Goal: Communication & Community: Answer question/provide support

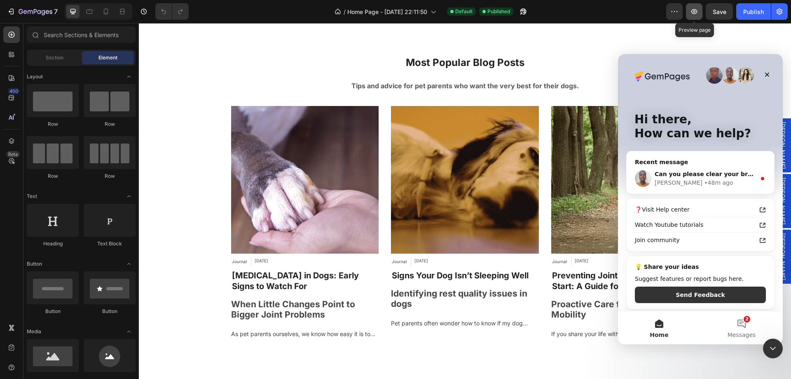
click at [699, 11] on icon "button" at bounding box center [694, 11] width 8 height 8
click at [225, 133] on div "Article Image Journal Article Category [DATE] Article Date Row [MEDICAL_DATA] i…" at bounding box center [465, 224] width 495 height 236
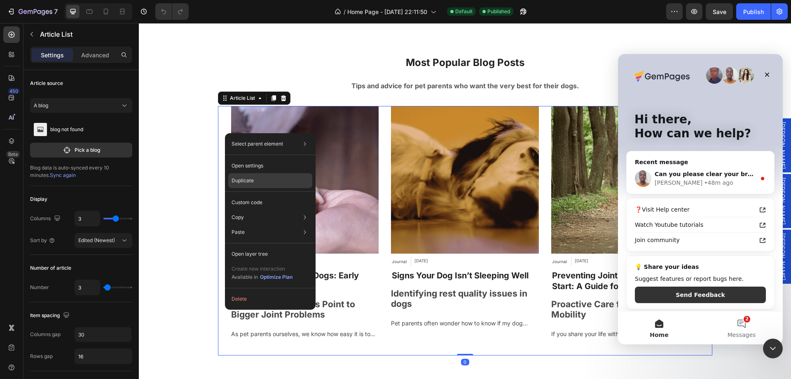
drag, startPoint x: 252, startPoint y: 178, endPoint x: 108, endPoint y: 187, distance: 143.7
click at [252, 178] on p "Duplicate" at bounding box center [243, 180] width 22 height 7
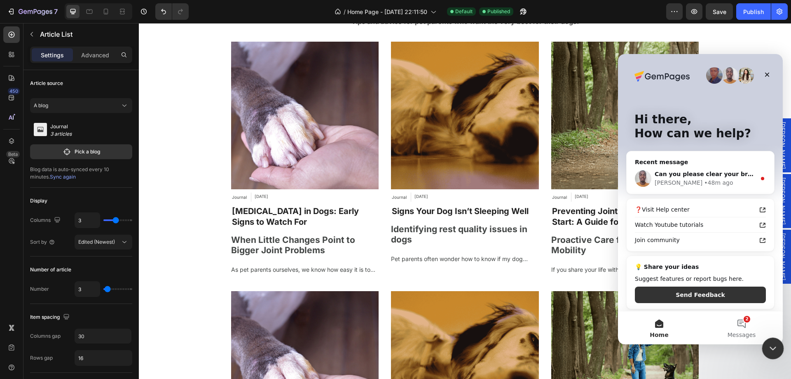
click at [771, 345] on icon "Close Intercom Messenger" at bounding box center [772, 347] width 10 height 10
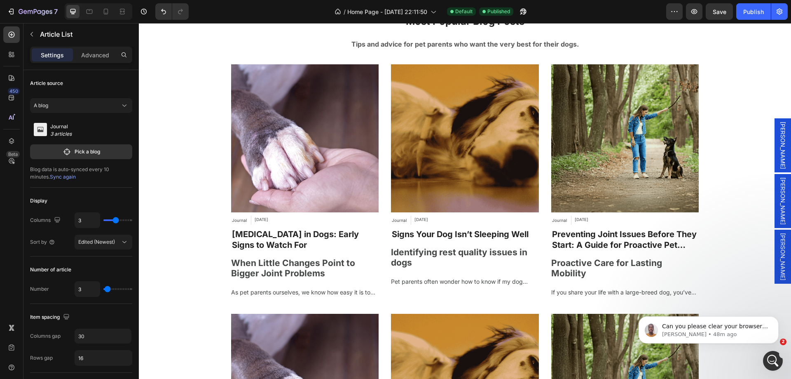
scroll to position [3200, 0]
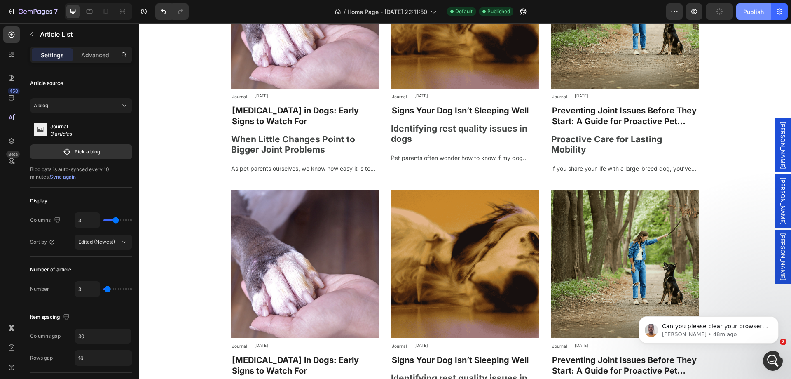
click at [758, 12] on div "Publish" at bounding box center [753, 11] width 21 height 9
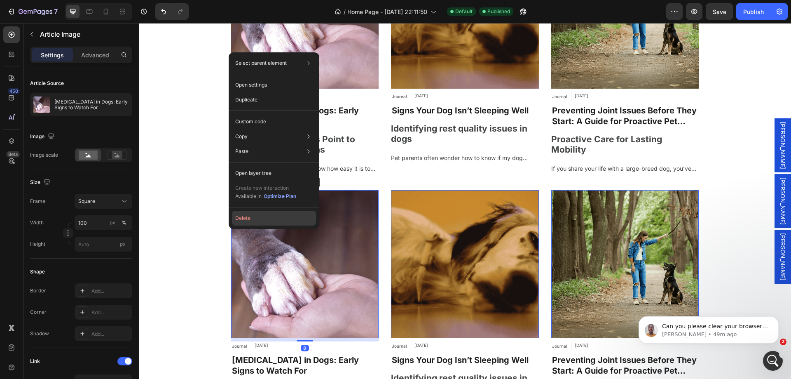
click at [257, 218] on button "Delete" at bounding box center [274, 218] width 84 height 15
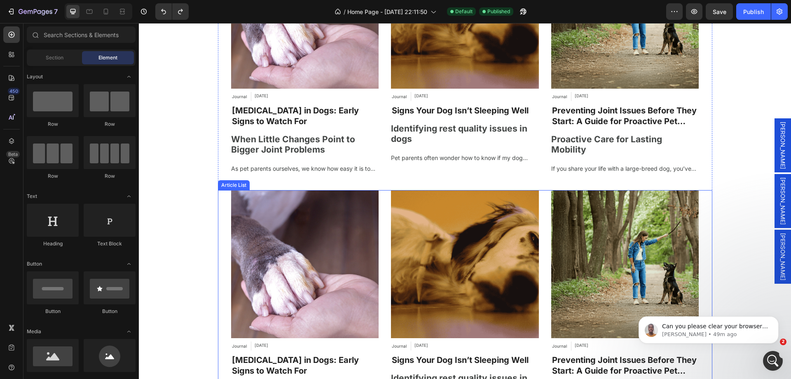
click at [380, 242] on div "Article Image Journal Article Category [DATE] Article Date Row [MEDICAL_DATA] i…" at bounding box center [465, 308] width 495 height 236
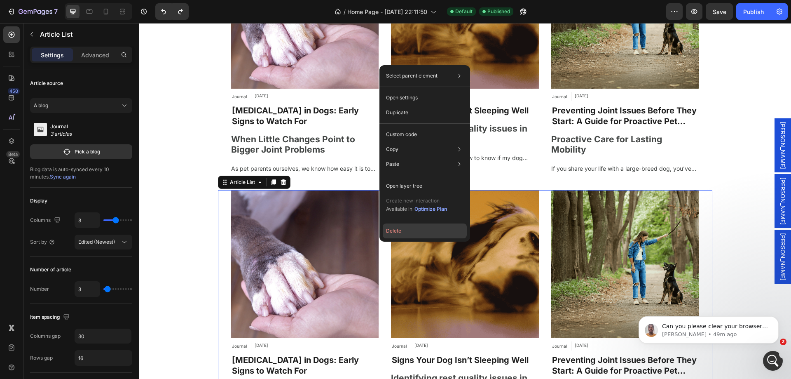
click at [404, 228] on button "Delete" at bounding box center [425, 230] width 84 height 15
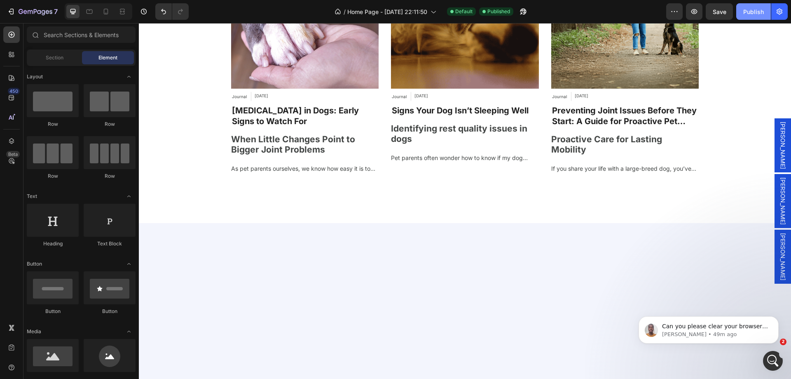
click at [759, 13] on div "Publish" at bounding box center [753, 11] width 21 height 9
click at [724, 323] on p "Can you please clear your browser's cache and try again? Sometimes, browsers ca…" at bounding box center [715, 326] width 106 height 8
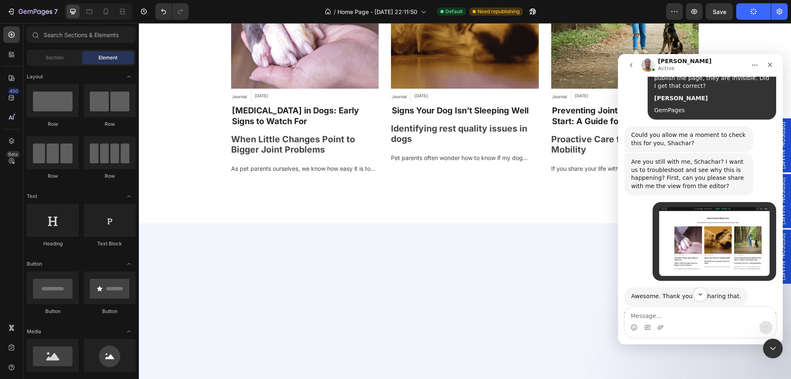
scroll to position [1952, 0]
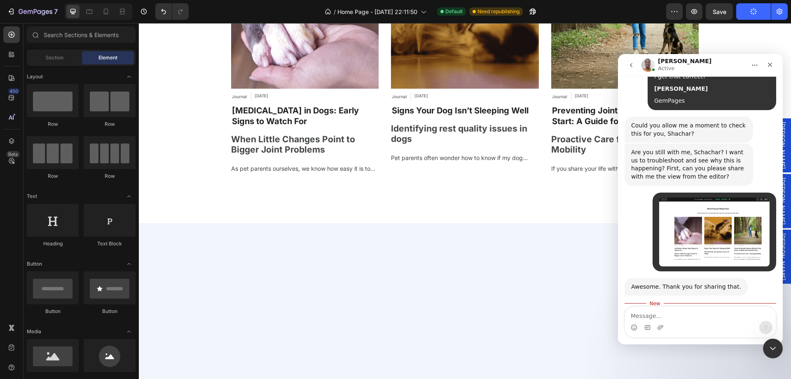
click at [673, 315] on div "Can you please clear your browser's cache and try again? Sometimes, browsers ca…" at bounding box center [688, 347] width 115 height 65
click at [679, 315] on div "Can you please clear your browser's cache and try again? Sometimes, browsers ca…" at bounding box center [688, 347] width 115 height 65
drag, startPoint x: 679, startPoint y: 238, endPoint x: 685, endPoint y: 245, distance: 9.7
click at [685, 315] on div "Can you please clear your browser's cache and try again? Sometimes, browsers ca…" at bounding box center [688, 347] width 115 height 65
click at [666, 311] on textarea "Message…" at bounding box center [700, 314] width 151 height 14
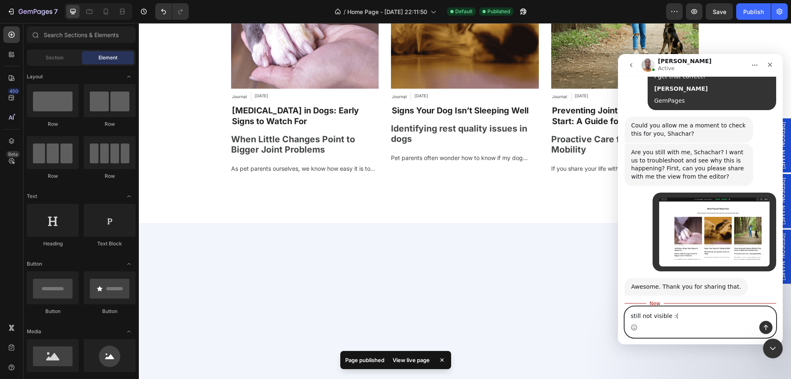
type textarea "still not visible :("
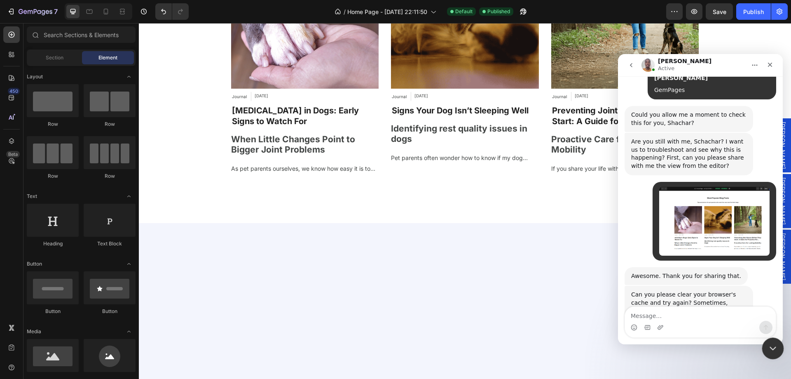
click at [773, 340] on div "Close Intercom Messenger" at bounding box center [772, 347] width 20 height 20
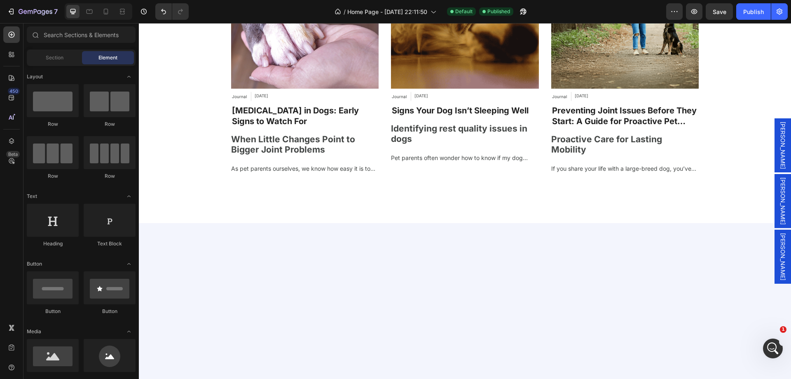
scroll to position [1995, 0]
click at [765, 346] on div "Open Intercom Messenger" at bounding box center [771, 346] width 27 height 27
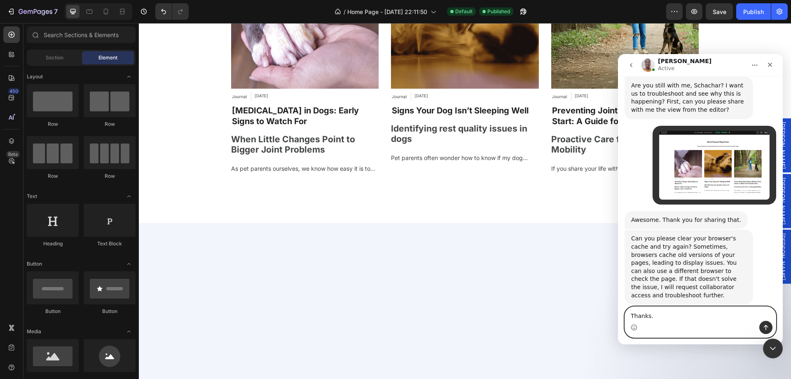
scroll to position [2012, 0]
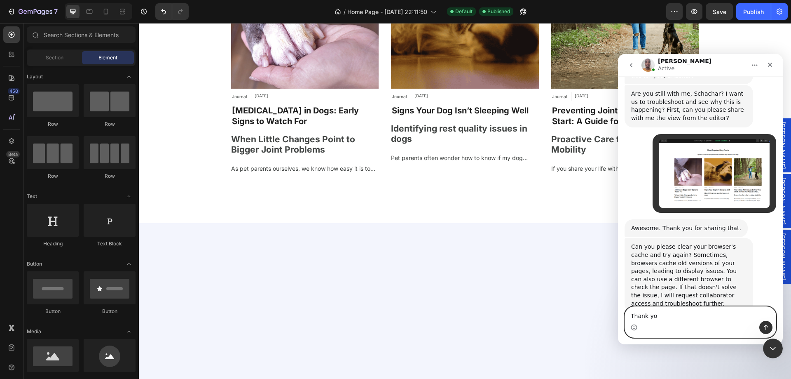
type textarea "Thank you"
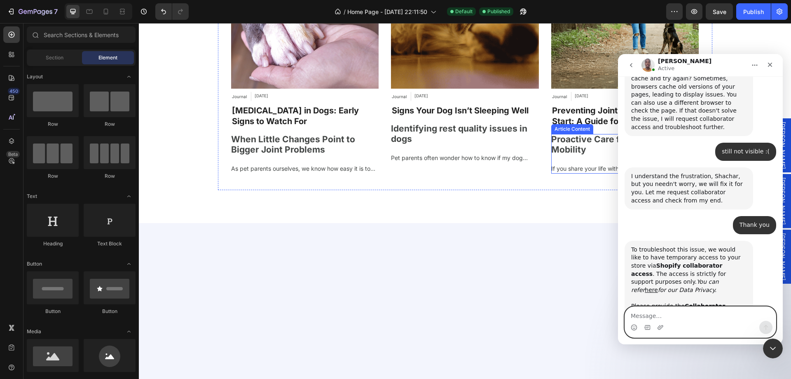
scroll to position [2189, 0]
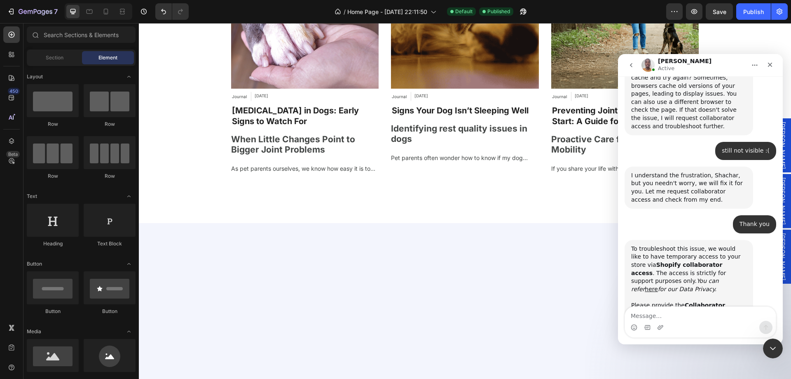
click at [692, 342] on img "Brian says…" at bounding box center [686, 364] width 110 height 44
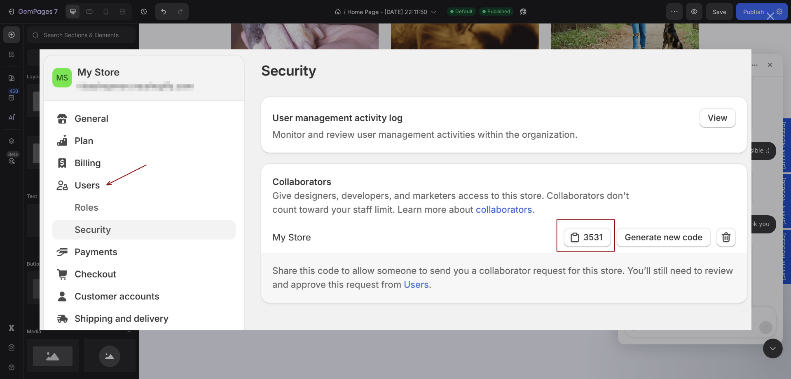
click at [588, 21] on div "Intercom messenger" at bounding box center [395, 189] width 791 height 379
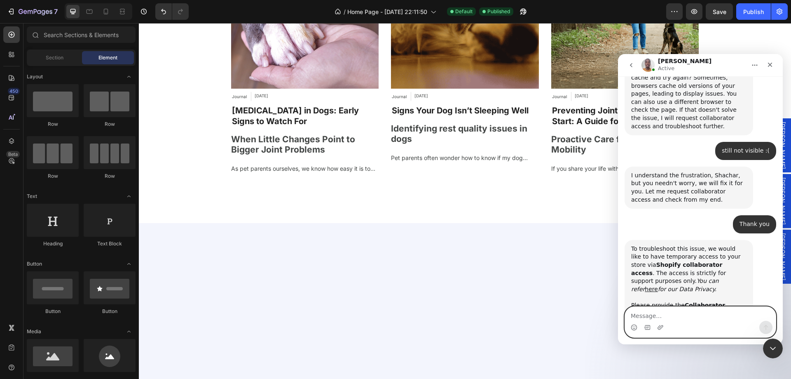
click at [673, 319] on textarea "Message…" at bounding box center [700, 314] width 151 height 14
paste textarea "4737"
type textarea "4737"
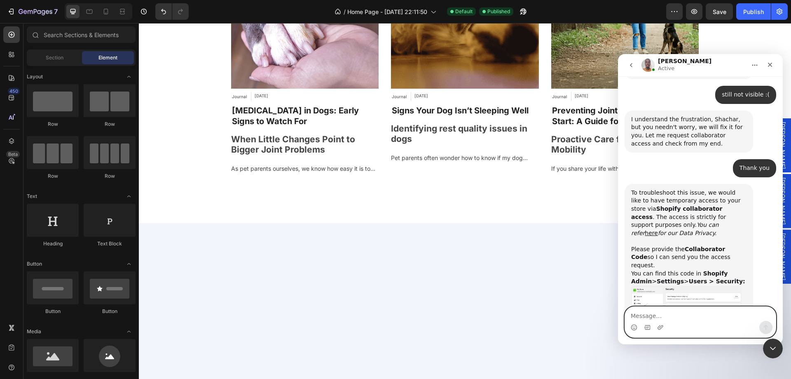
scroll to position [2246, 0]
type textarea "t"
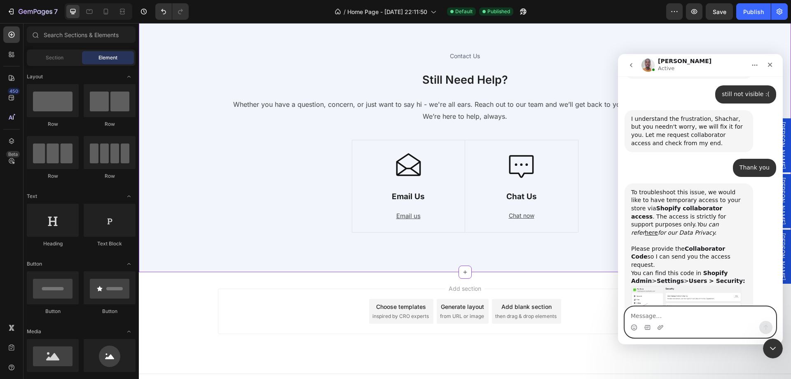
scroll to position [2247, 0]
click at [662, 312] on textarea "Message…" at bounding box center [700, 314] width 151 height 14
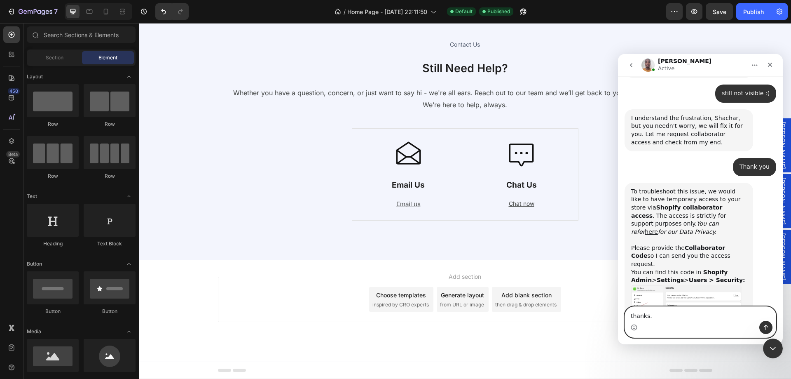
scroll to position [2255, 0]
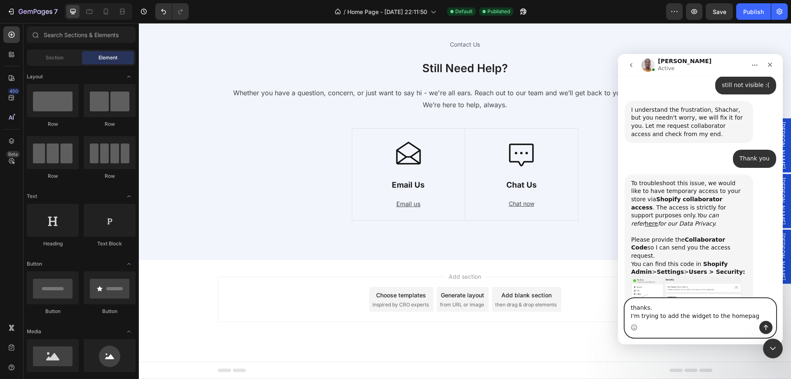
type textarea "thanks. I'm trying to add the widget to the homepage"
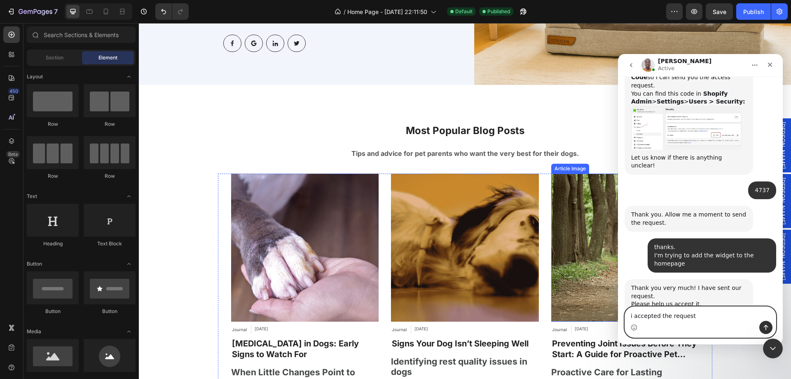
scroll to position [2453, 0]
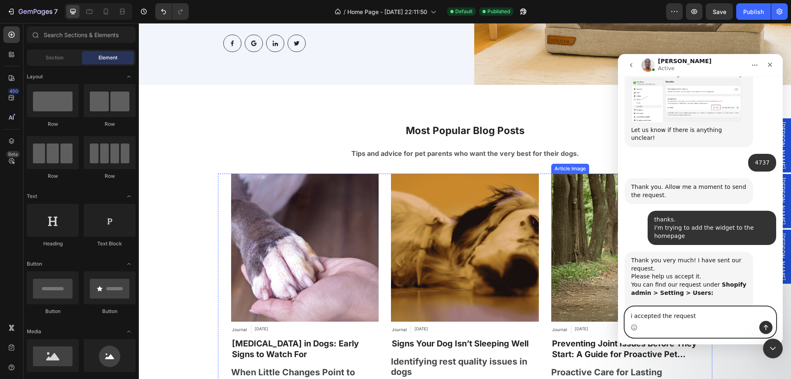
type textarea "i accepted the request"
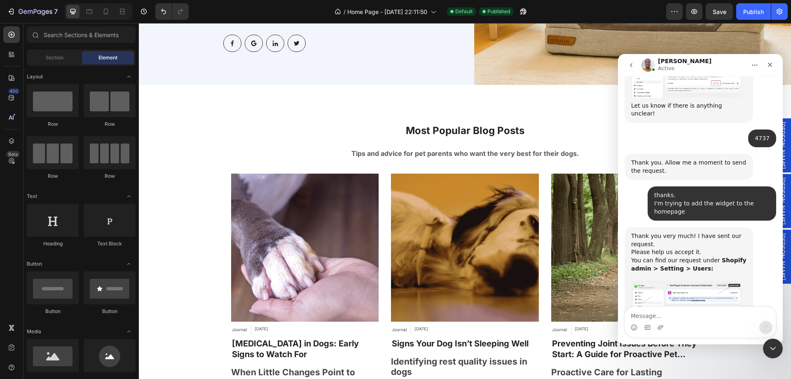
click at [696, 281] on img "Brian says…" at bounding box center [686, 305] width 110 height 48
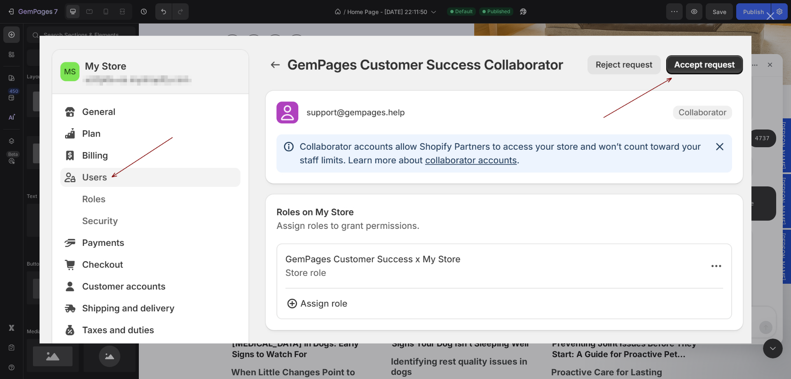
click at [768, 150] on div "Intercom messenger" at bounding box center [395, 189] width 791 height 379
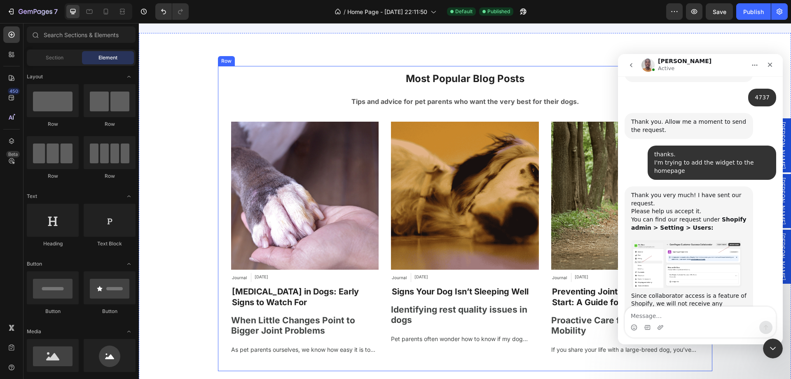
scroll to position [3052, 0]
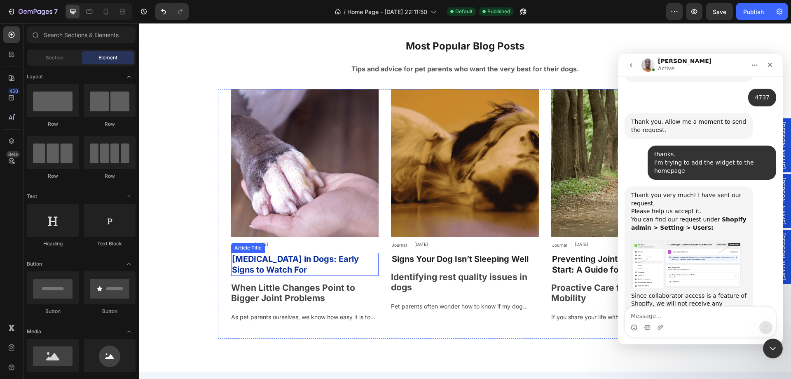
click at [340, 264] on h2 "[MEDICAL_DATA] in Dogs: Early Signs to Watch For" at bounding box center [305, 264] width 148 height 23
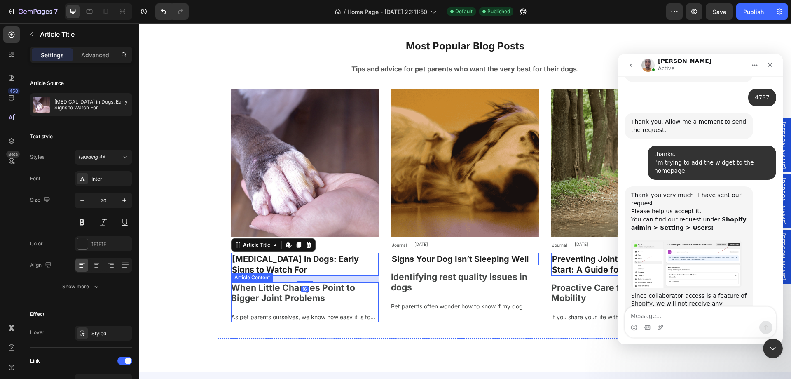
click at [345, 291] on span "When Little Changes Point to Bigger Joint Problems" at bounding box center [293, 292] width 124 height 21
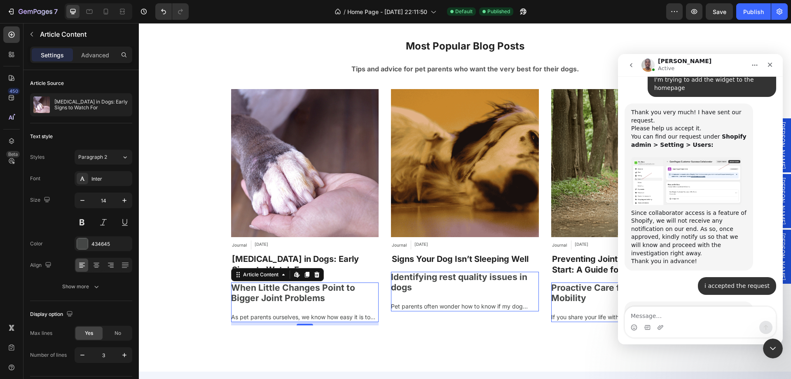
scroll to position [2601, 0]
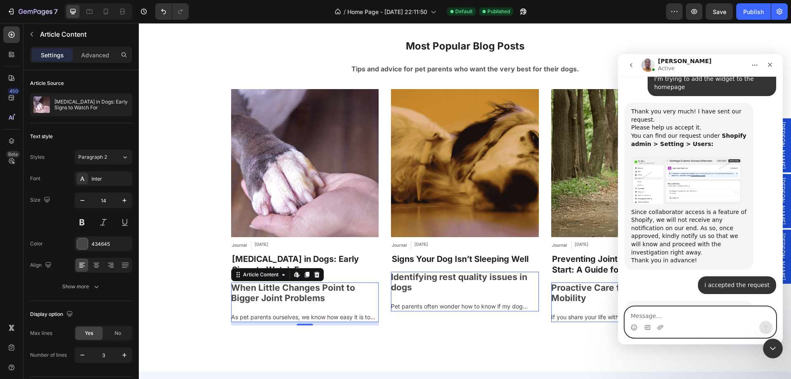
click at [677, 315] on textarea "Message…" at bounding box center [700, 314] width 151 height 14
paste textarea "אנחנו רוצים לבדוק אם יש בעיה ברישום 2 proformas:1. לתשלום - על שם החברה האמריקא…"
type textarea "אנחנו רוצים לבדוק אם יש בעיה ברישום 2 proformas:1. לתשלום - על שם החברה האמריקא…"
click at [677, 318] on textarea "Message…" at bounding box center [700, 314] width 151 height 14
paste textarea "socrai"
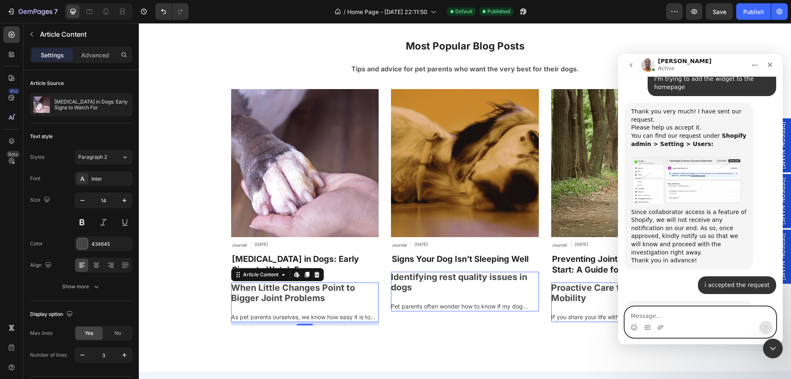
type textarea "socrai"
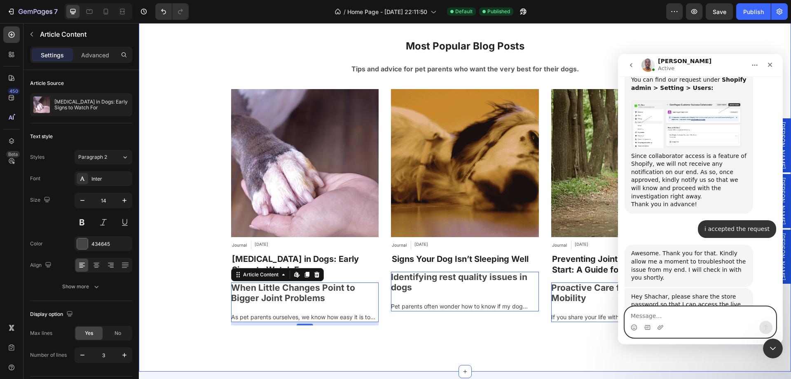
scroll to position [2884, 0]
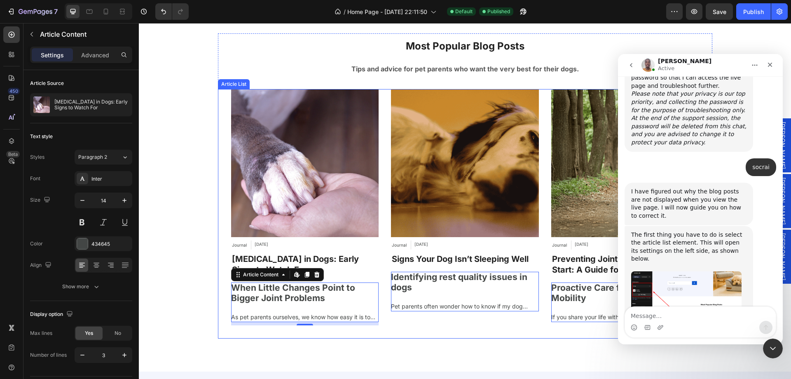
click at [380, 223] on div "Article Image Journal Article Category [DATE] Article Date Row [MEDICAL_DATA] i…" at bounding box center [465, 207] width 495 height 236
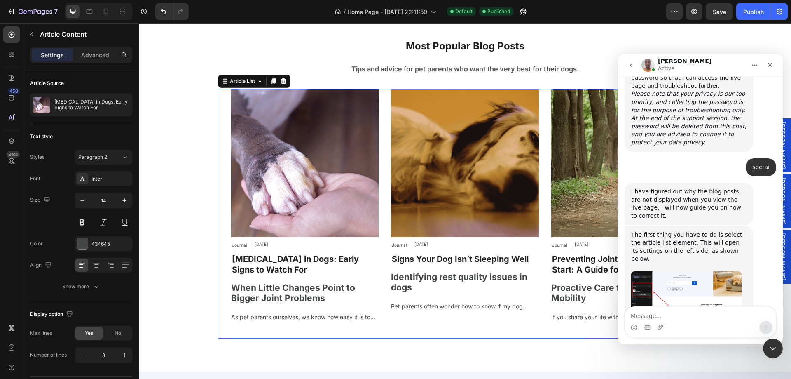
click at [680, 271] on img "Brian says…" at bounding box center [686, 302] width 110 height 63
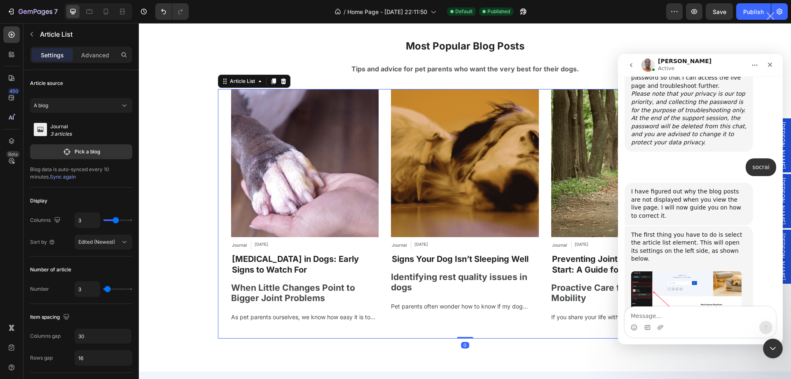
scroll to position [0, 0]
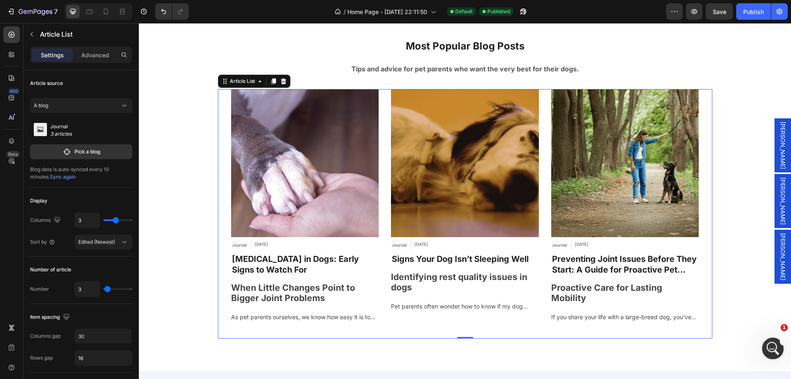
drag, startPoint x: 772, startPoint y: 351, endPoint x: 1320, endPoint y: 635, distance: 617.1
click at [772, 352] on icon "Open Intercom Messenger" at bounding box center [772, 347] width 14 height 14
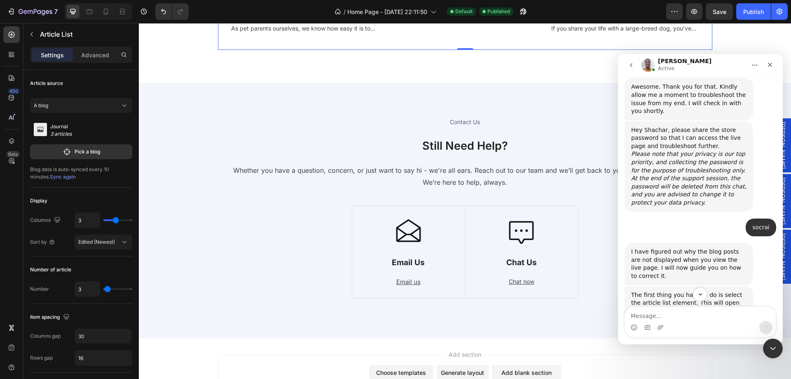
scroll to position [2884, 0]
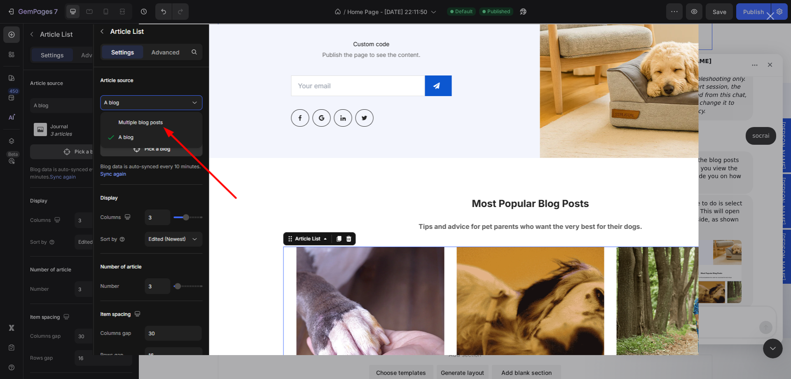
scroll to position [2916, 0]
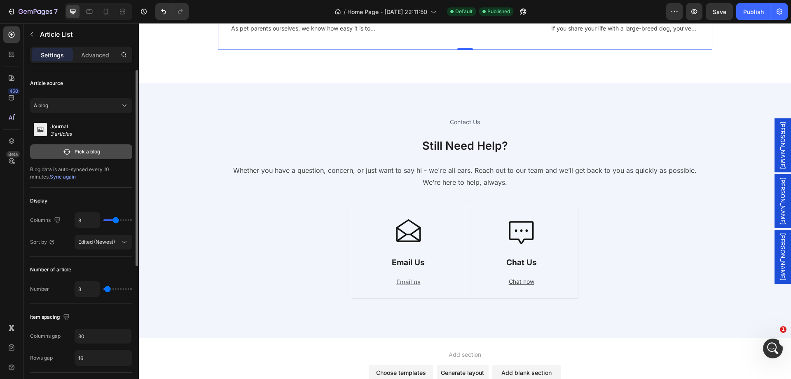
click at [95, 152] on p "Pick a blog" at bounding box center [88, 151] width 26 height 7
click at [91, 122] on div "Journal 3 articles" at bounding box center [81, 130] width 102 height 21
click at [107, 101] on button "A blog" at bounding box center [81, 105] width 102 height 15
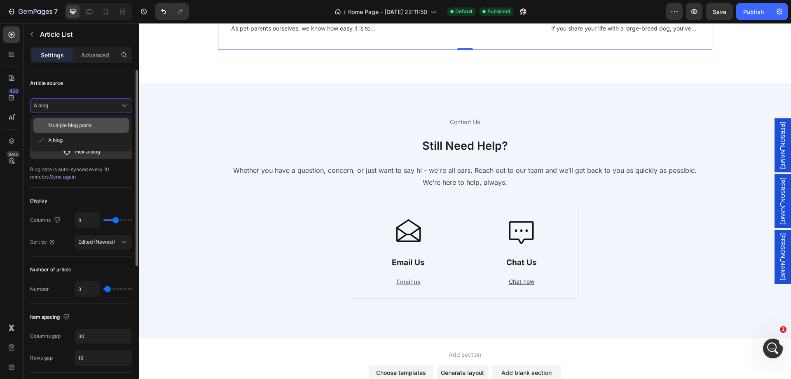
click at [73, 124] on span "Multiple blog posts" at bounding box center [69, 125] width 43 height 7
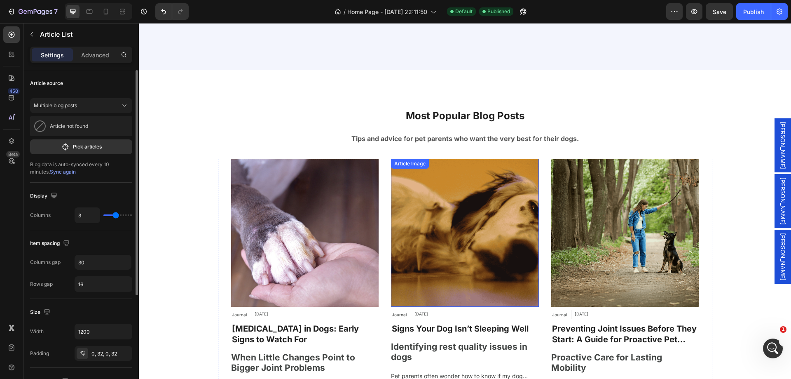
scroll to position [3208, 0]
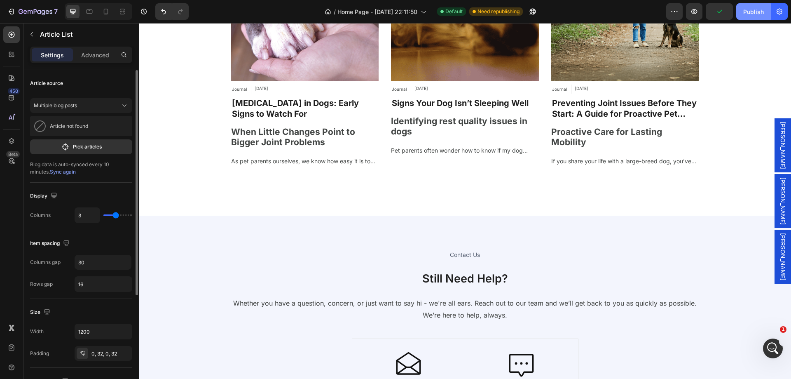
click at [755, 14] on div "Publish" at bounding box center [753, 11] width 21 height 9
drag, startPoint x: 772, startPoint y: 348, endPoint x: 1527, endPoint y: 680, distance: 824.5
click at [772, 349] on icon "Open Intercom Messenger" at bounding box center [772, 347] width 14 height 14
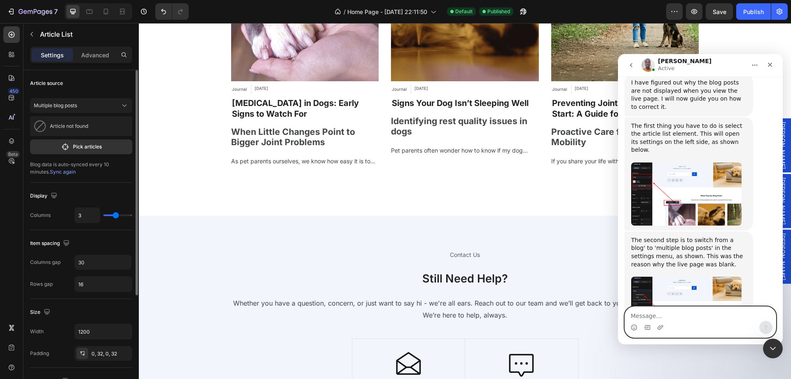
scroll to position [3002, 0]
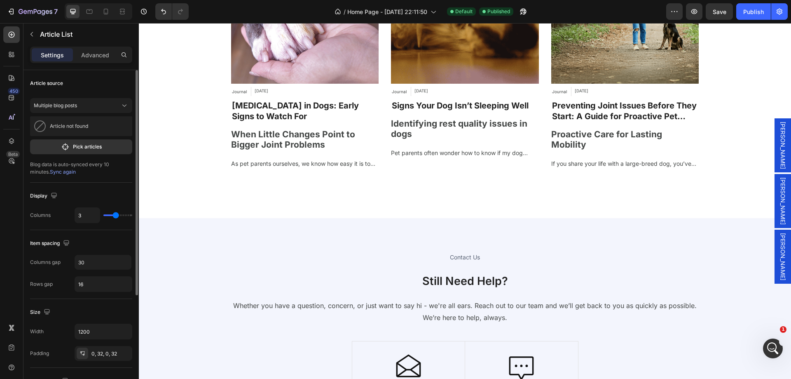
scroll to position [3166, 0]
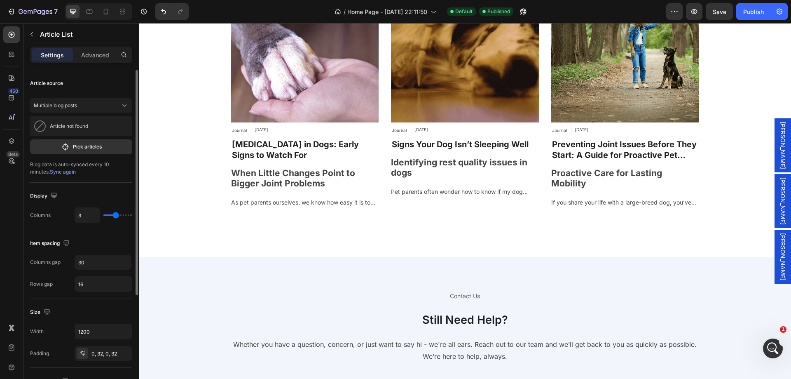
click at [379, 140] on div "Article Image Journal Article Category [DATE] Article Date Row [MEDICAL_DATA] i…" at bounding box center [465, 92] width 495 height 236
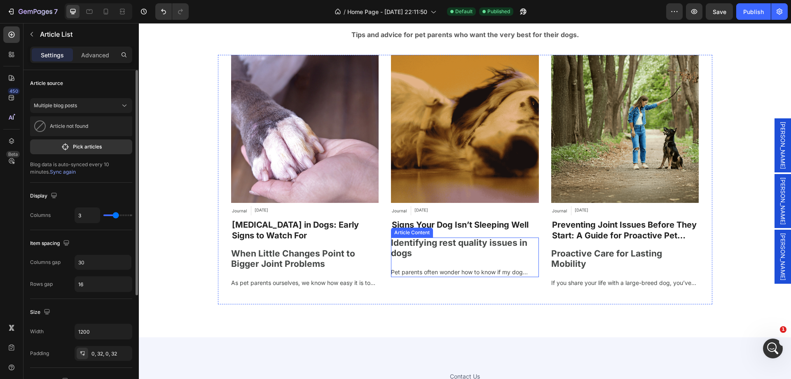
click at [378, 150] on div "Article Image Journal Article Category [DATE] Article Date Row [MEDICAL_DATA] i…" at bounding box center [465, 173] width 495 height 236
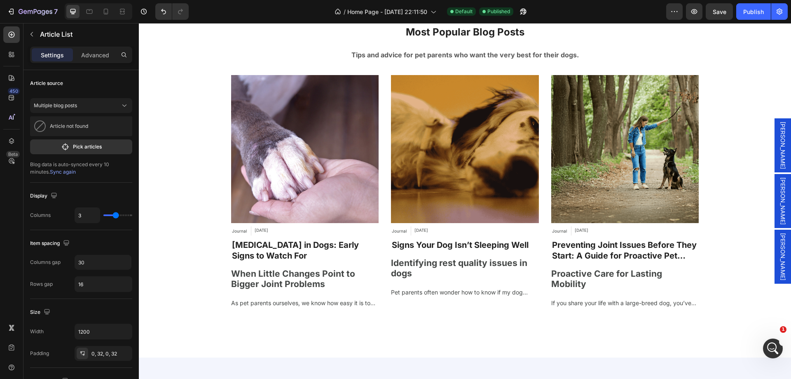
click at [384, 174] on div "Article Image Journal Article Category [DATE] Article Date Row [MEDICAL_DATA] i…" at bounding box center [465, 193] width 495 height 236
click at [77, 103] on span "Multiple blog posts" at bounding box center [55, 105] width 43 height 7
click at [62, 135] on div "A blog" at bounding box center [81, 140] width 96 height 15
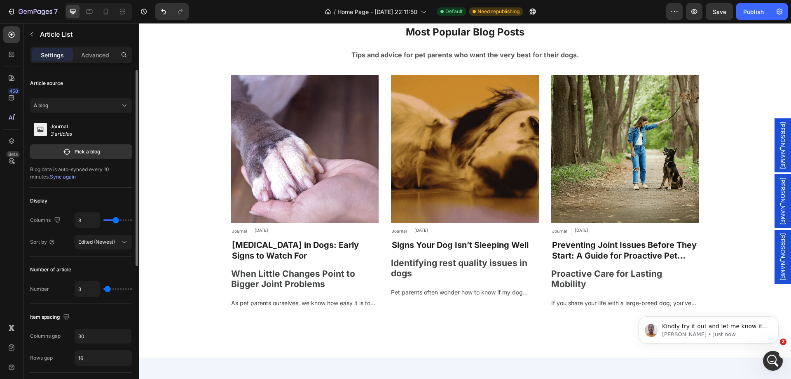
scroll to position [0, 0]
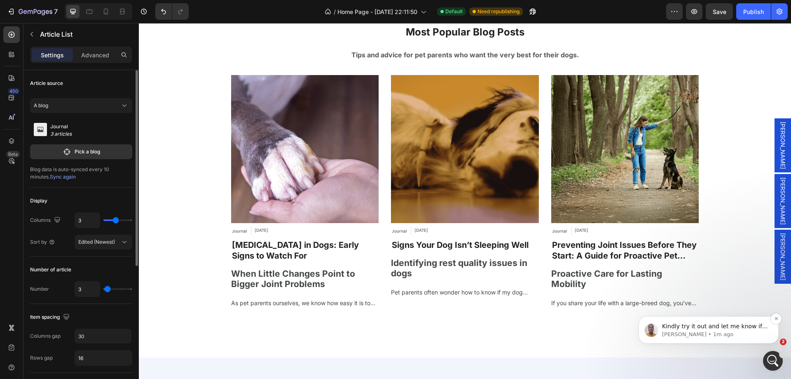
click at [705, 333] on p "[PERSON_NAME] • 1m ago" at bounding box center [715, 334] width 106 height 7
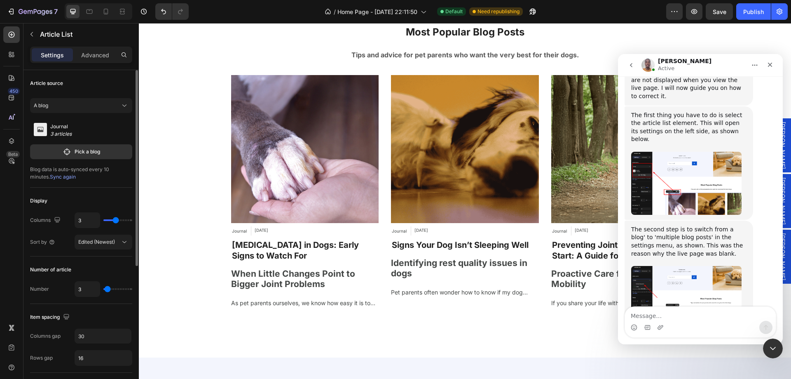
scroll to position [3034, 0]
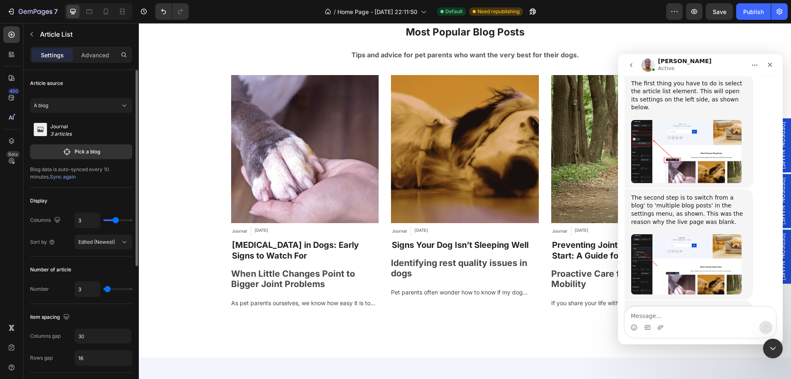
click at [671, 234] on img "Brian says…" at bounding box center [686, 264] width 110 height 60
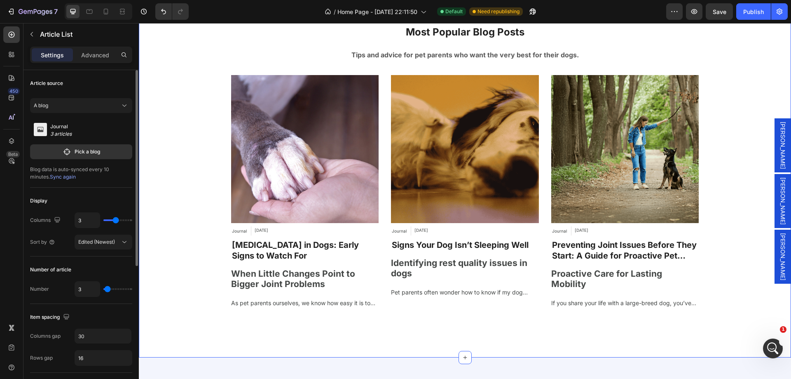
scroll to position [3031, 0]
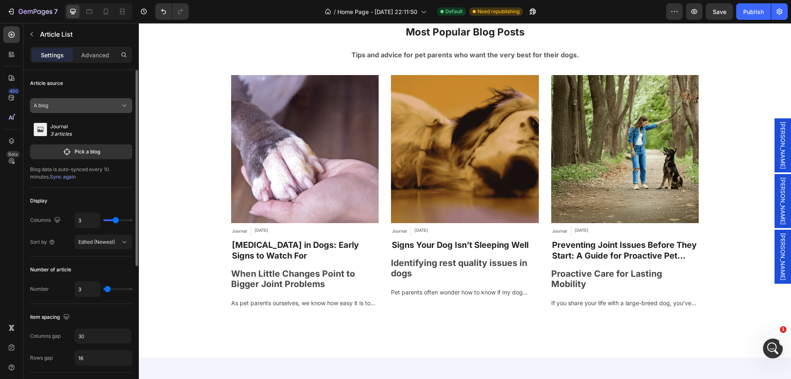
click at [59, 101] on button "A blog" at bounding box center [81, 105] width 102 height 15
drag, startPoint x: 59, startPoint y: 125, endPoint x: 45, endPoint y: 105, distance: 24.6
click at [59, 125] on span "Multiple blog posts" at bounding box center [69, 125] width 43 height 7
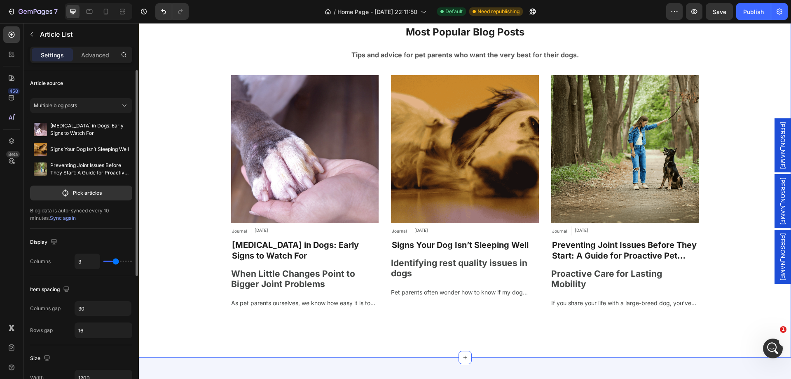
scroll to position [3002, 0]
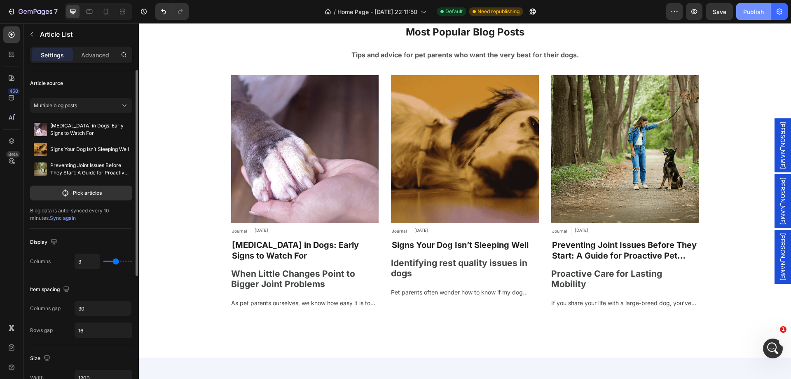
click at [757, 8] on div "Publish" at bounding box center [753, 11] width 21 height 9
click at [765, 345] on div "Open Intercom Messenger" at bounding box center [771, 346] width 27 height 27
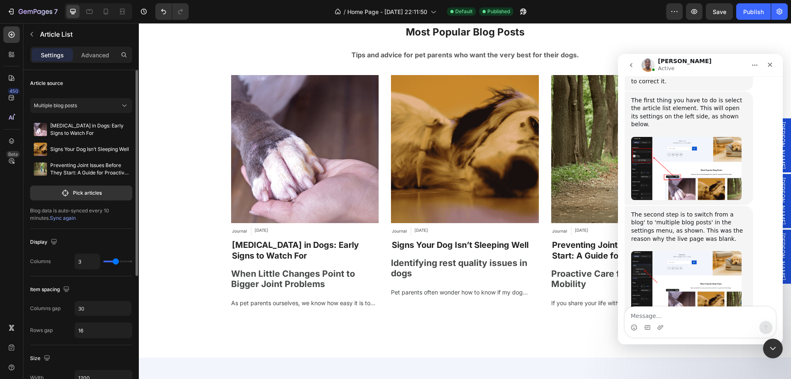
click at [659, 316] on textarea "Message…" at bounding box center [700, 314] width 151 height 14
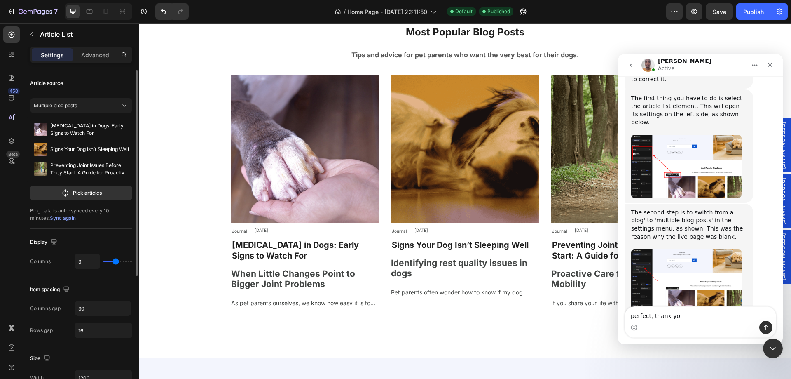
type textarea "perfect, thank you"
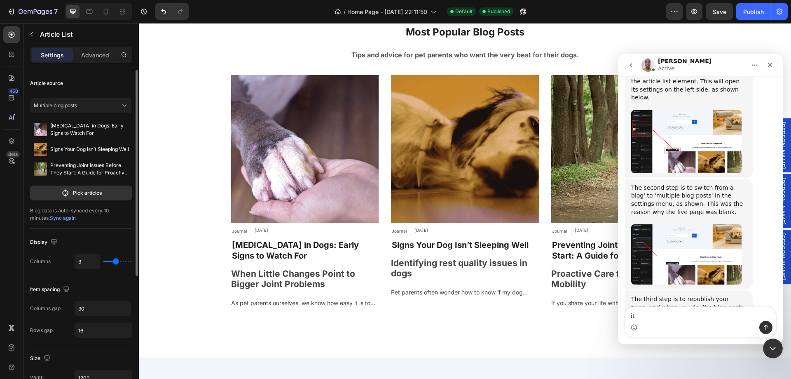
scroll to position [3013, 0]
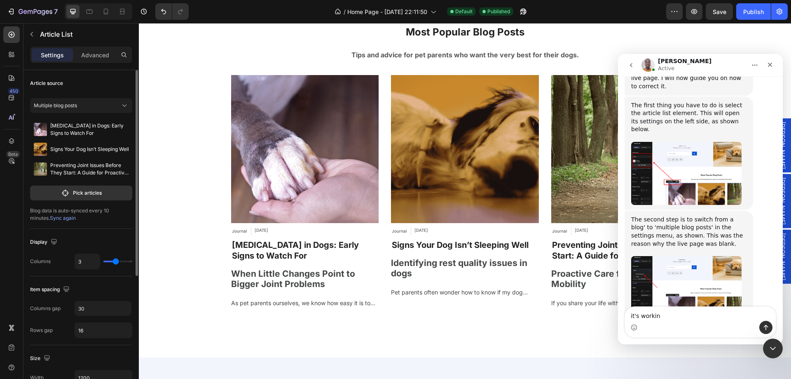
type textarea "it's working"
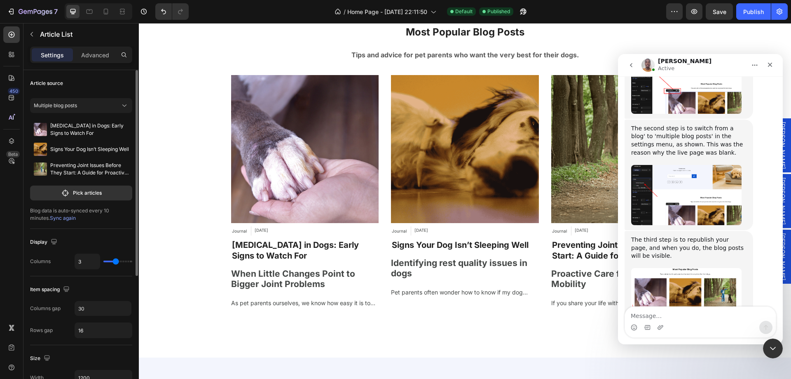
scroll to position [3108, 0]
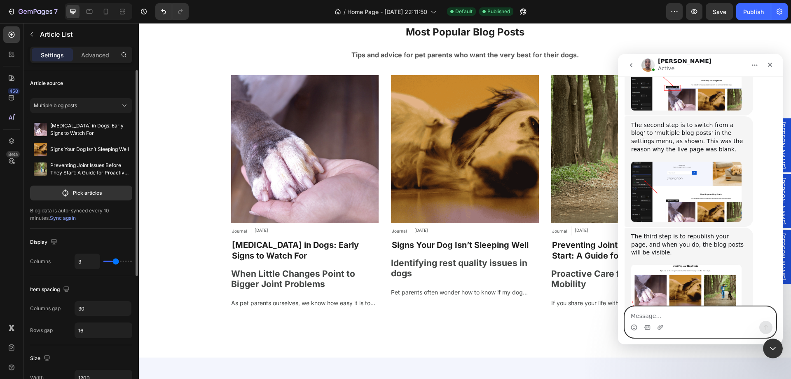
click at [667, 312] on textarea "Message…" at bounding box center [700, 314] width 151 height 14
type textarea "thank you for your king words, i appreciate it :)"
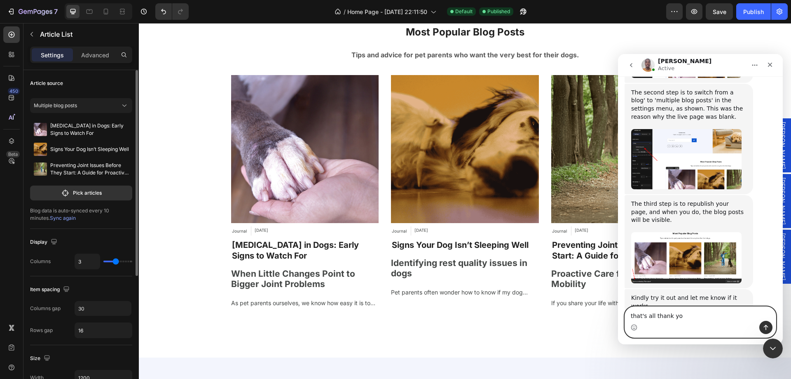
type textarea "that's all thank you"
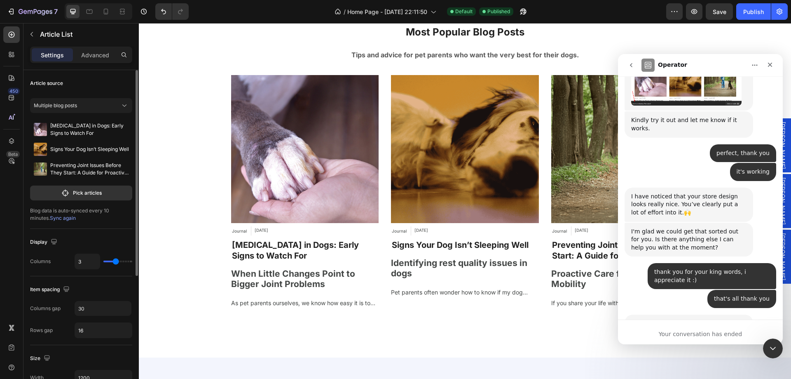
scroll to position [3325, 0]
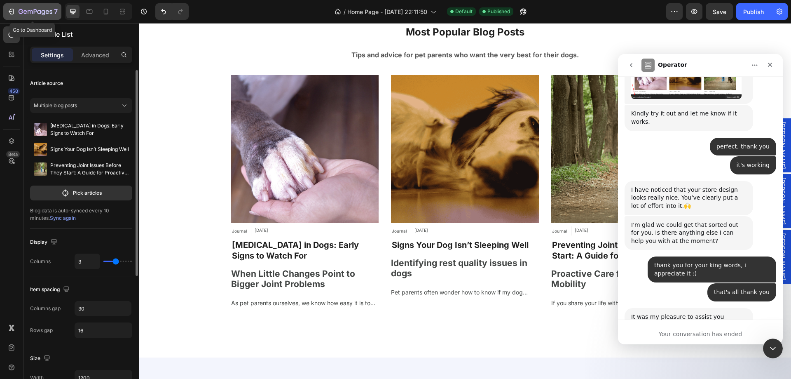
click at [7, 12] on icon "button" at bounding box center [11, 11] width 8 height 8
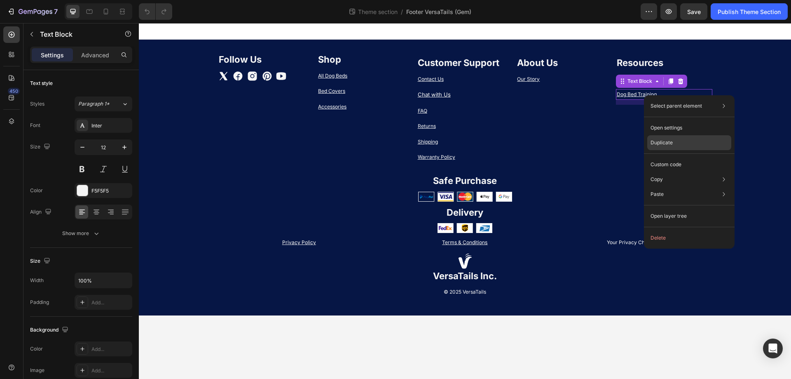
drag, startPoint x: 668, startPoint y: 142, endPoint x: 506, endPoint y: 94, distance: 168.6
click at [668, 142] on p "Duplicate" at bounding box center [662, 142] width 22 height 7
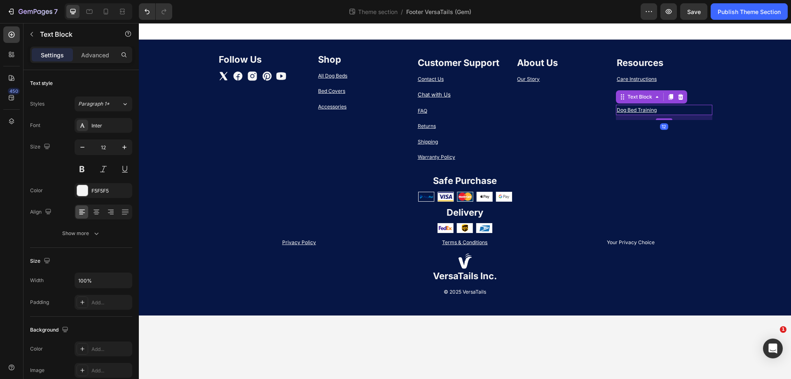
click at [669, 108] on p "Dog Bed Training" at bounding box center [664, 110] width 95 height 9
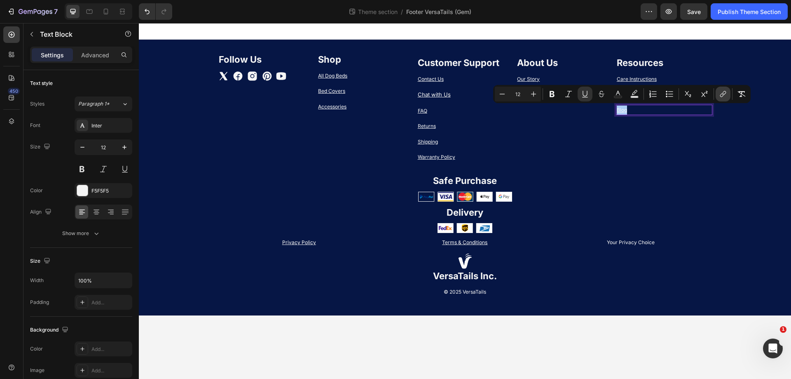
click at [722, 89] on button "link" at bounding box center [723, 94] width 15 height 15
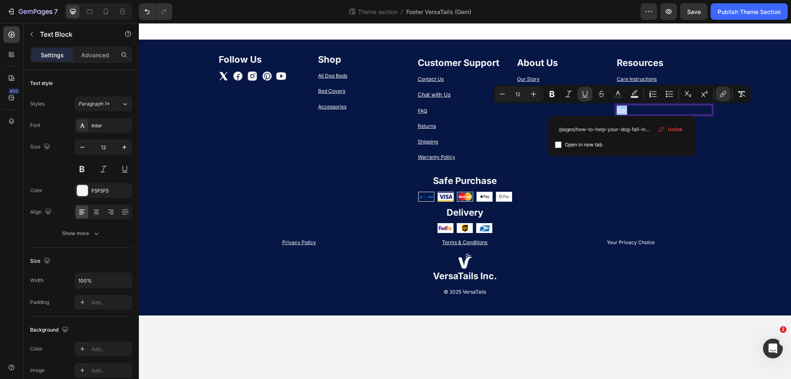
scroll to position [0, 54]
type input "/blogs/journal"
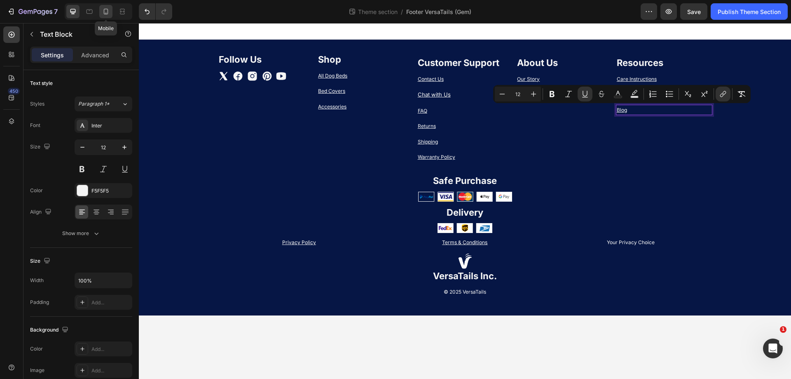
click at [101, 7] on div at bounding box center [105, 11] width 13 height 13
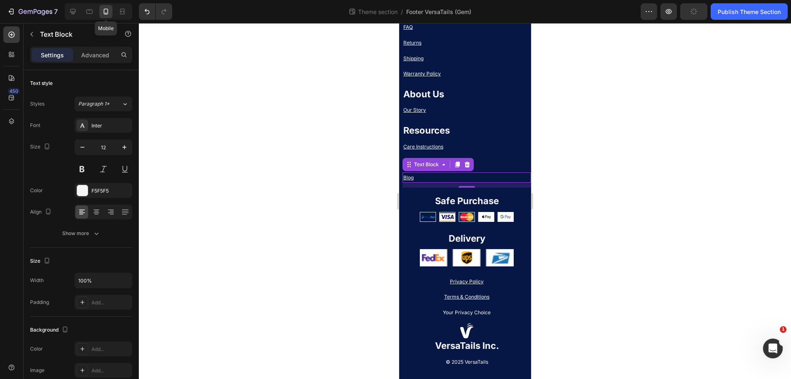
scroll to position [185, 0]
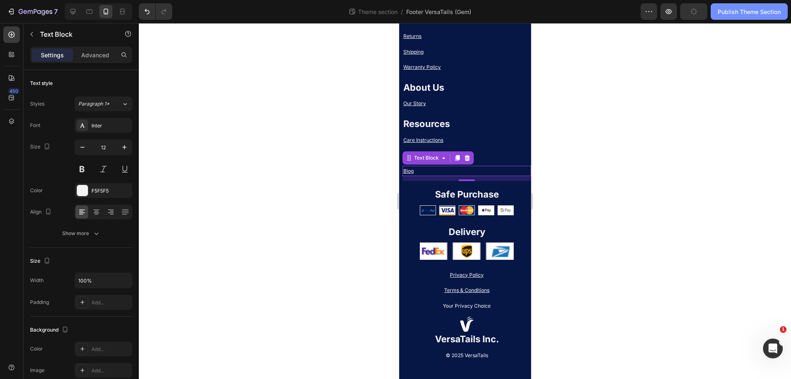
click at [748, 15] on div "Publish Theme Section" at bounding box center [749, 11] width 63 height 9
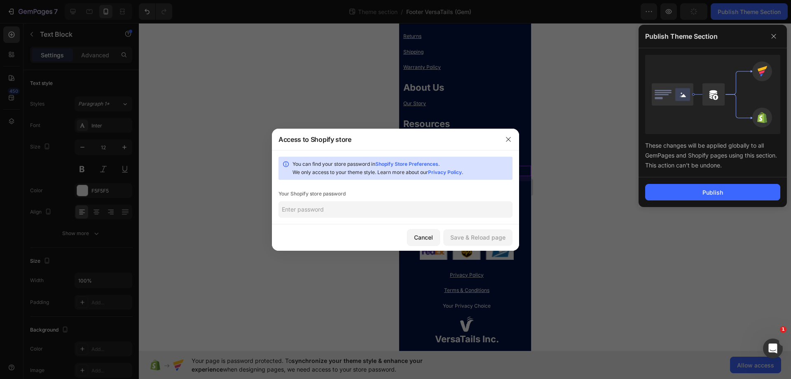
click at [354, 202] on input "text" at bounding box center [396, 209] width 234 height 16
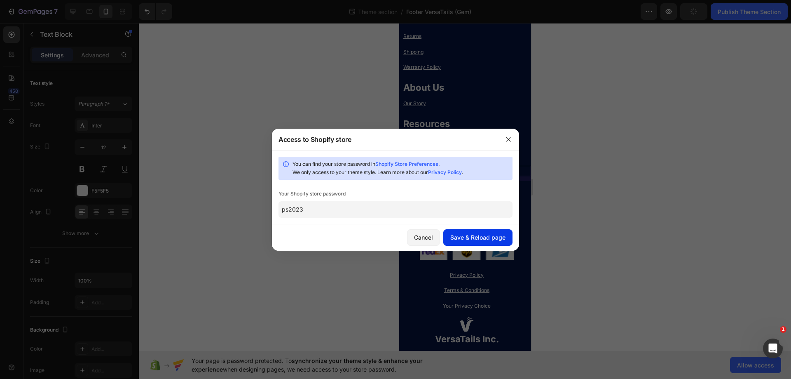
type input "ps2023"
click at [501, 235] on div "Save & Reload page" at bounding box center [477, 237] width 55 height 9
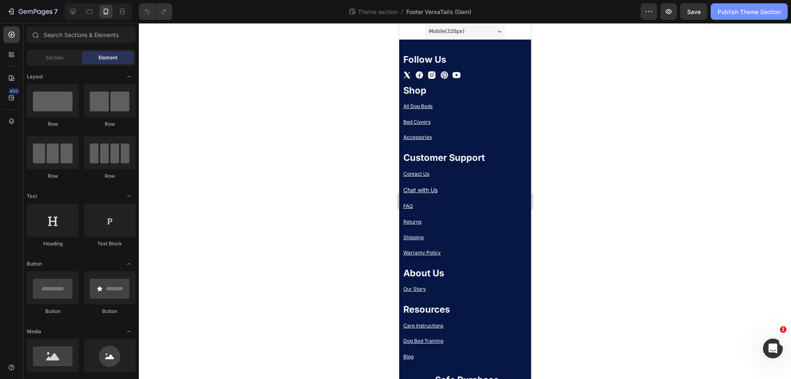
click at [742, 13] on div "Publish Theme Section" at bounding box center [749, 11] width 63 height 9
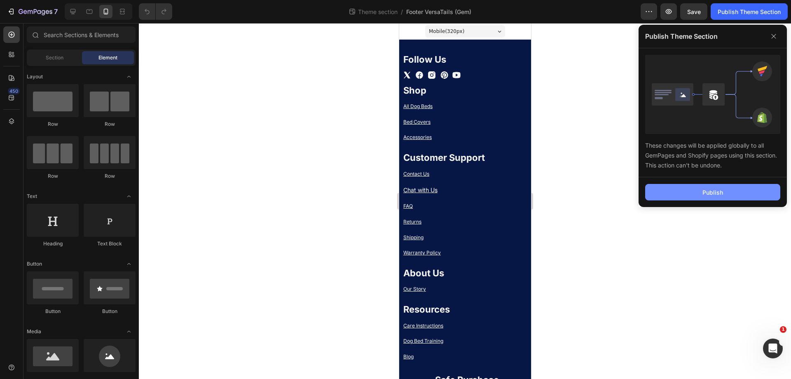
click at [678, 189] on button "Publish" at bounding box center [712, 192] width 135 height 16
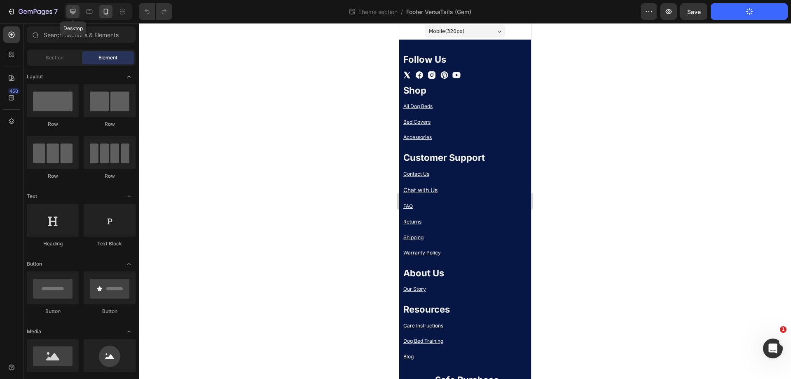
click at [75, 11] on icon at bounding box center [73, 11] width 8 height 8
